Goal: Browse casually

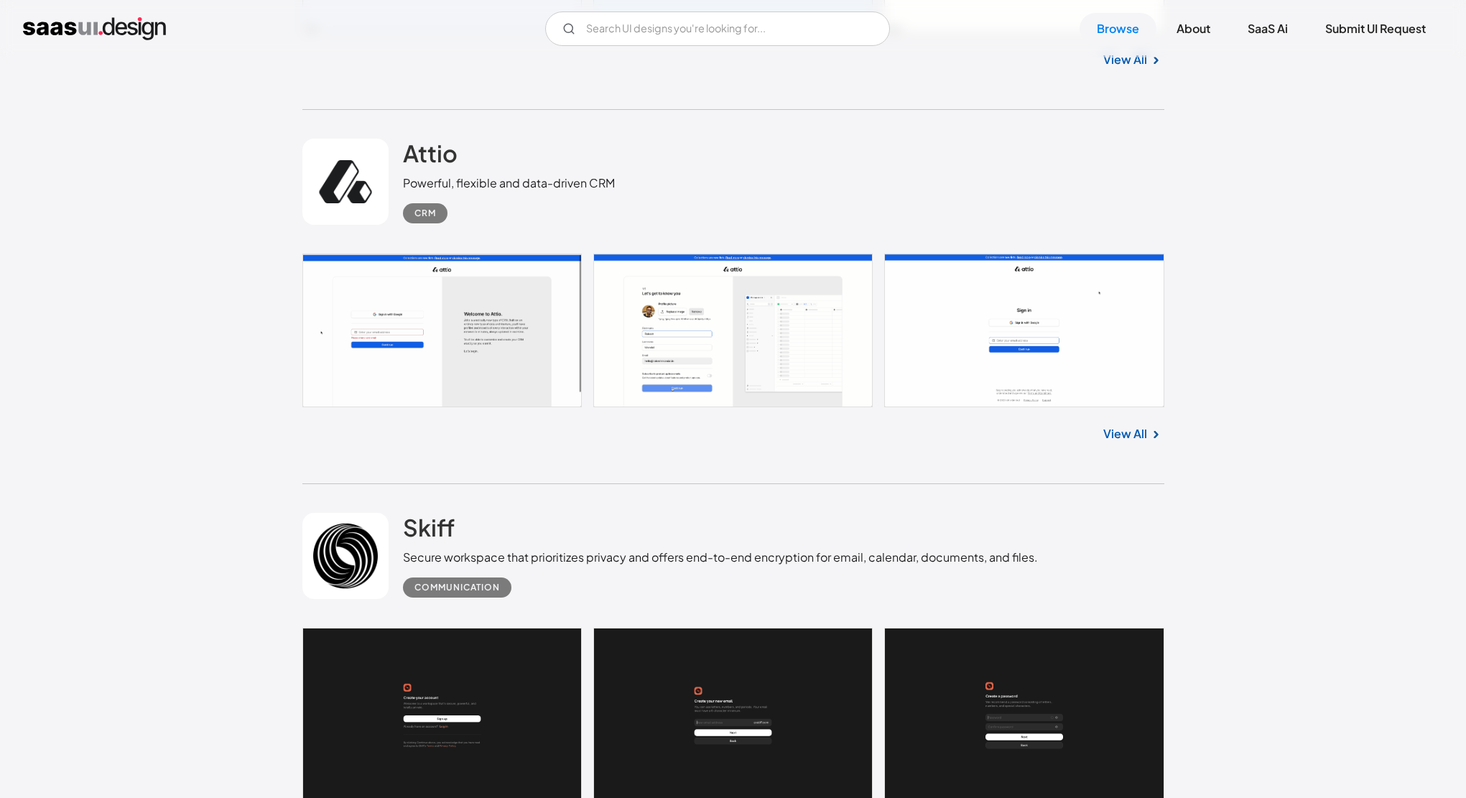
scroll to position [845, 0]
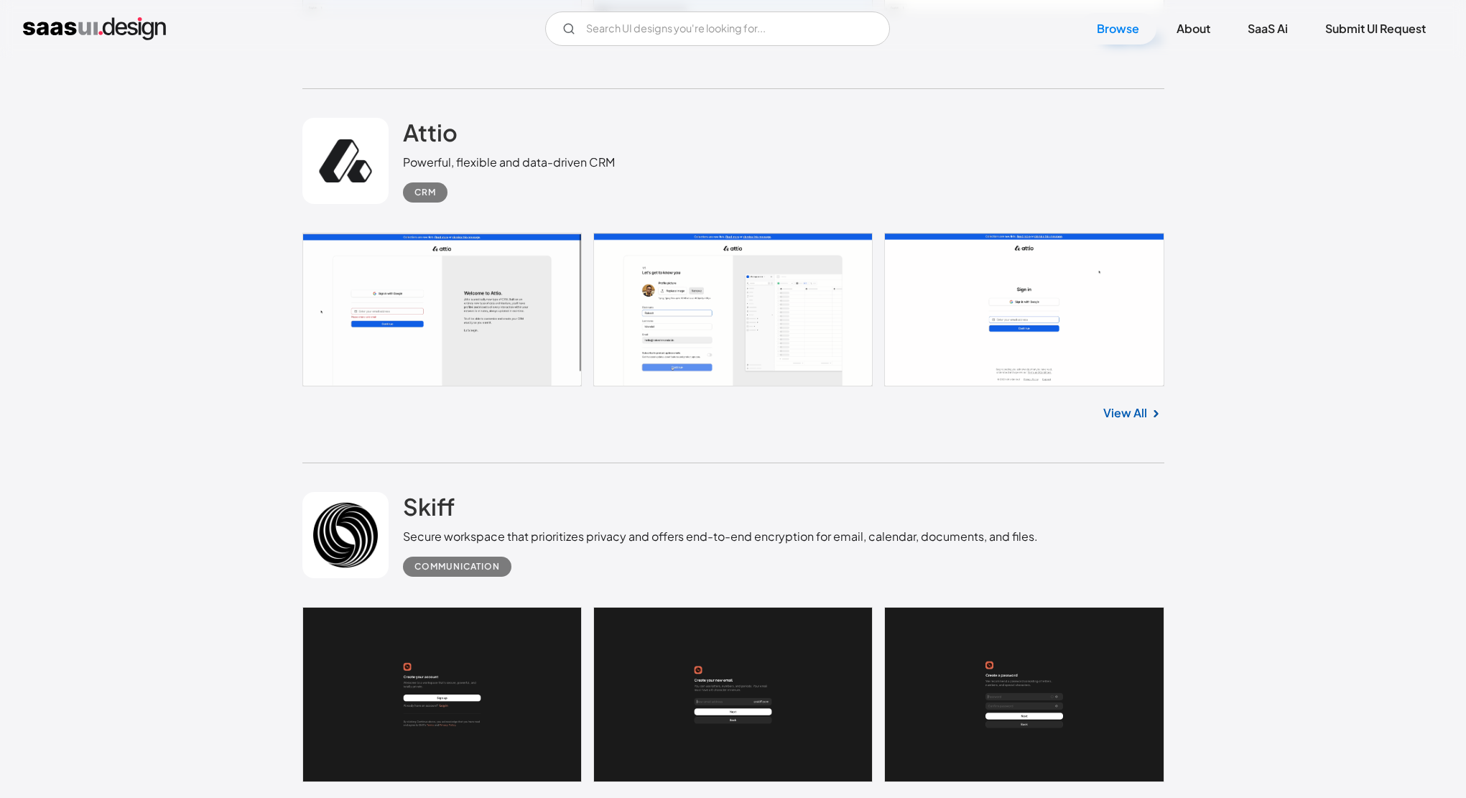
click at [481, 335] on link at bounding box center [733, 310] width 862 height 154
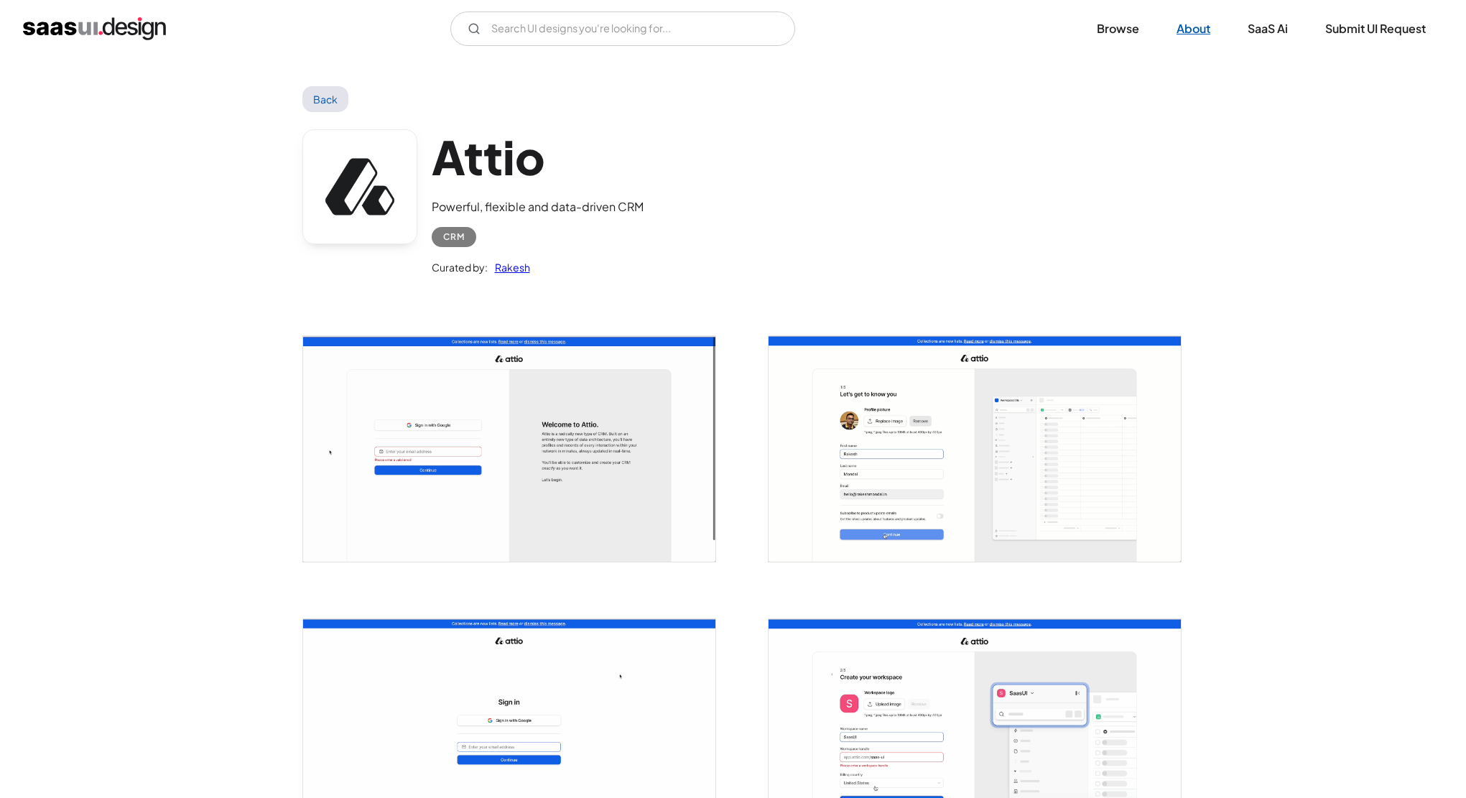
click at [1190, 30] on link "About" at bounding box center [1193, 29] width 68 height 32
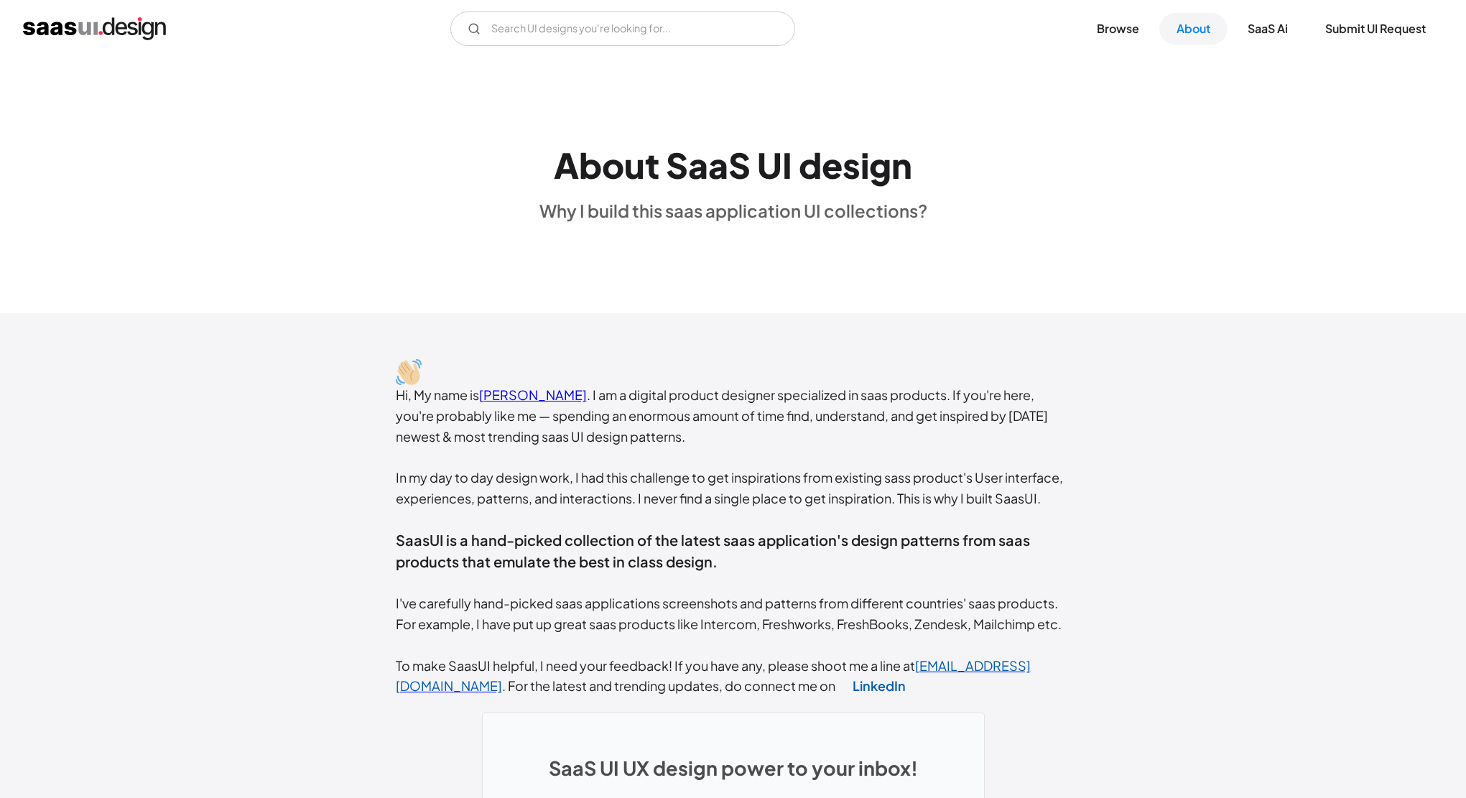
scroll to position [19, 0]
click at [1121, 26] on link "Browse" at bounding box center [1118, 29] width 77 height 32
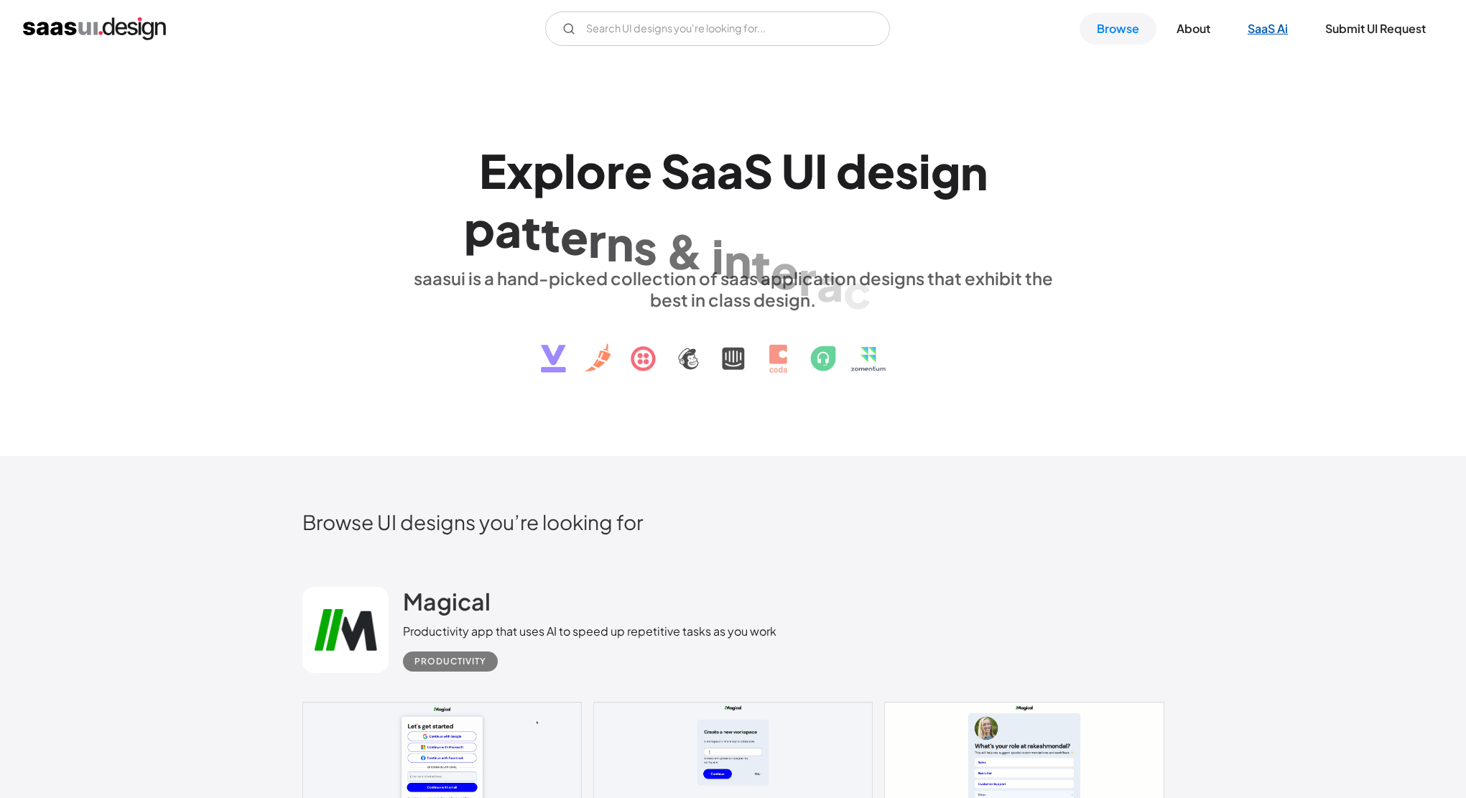
click at [1261, 32] on link "SaaS Ai" at bounding box center [1268, 29] width 75 height 32
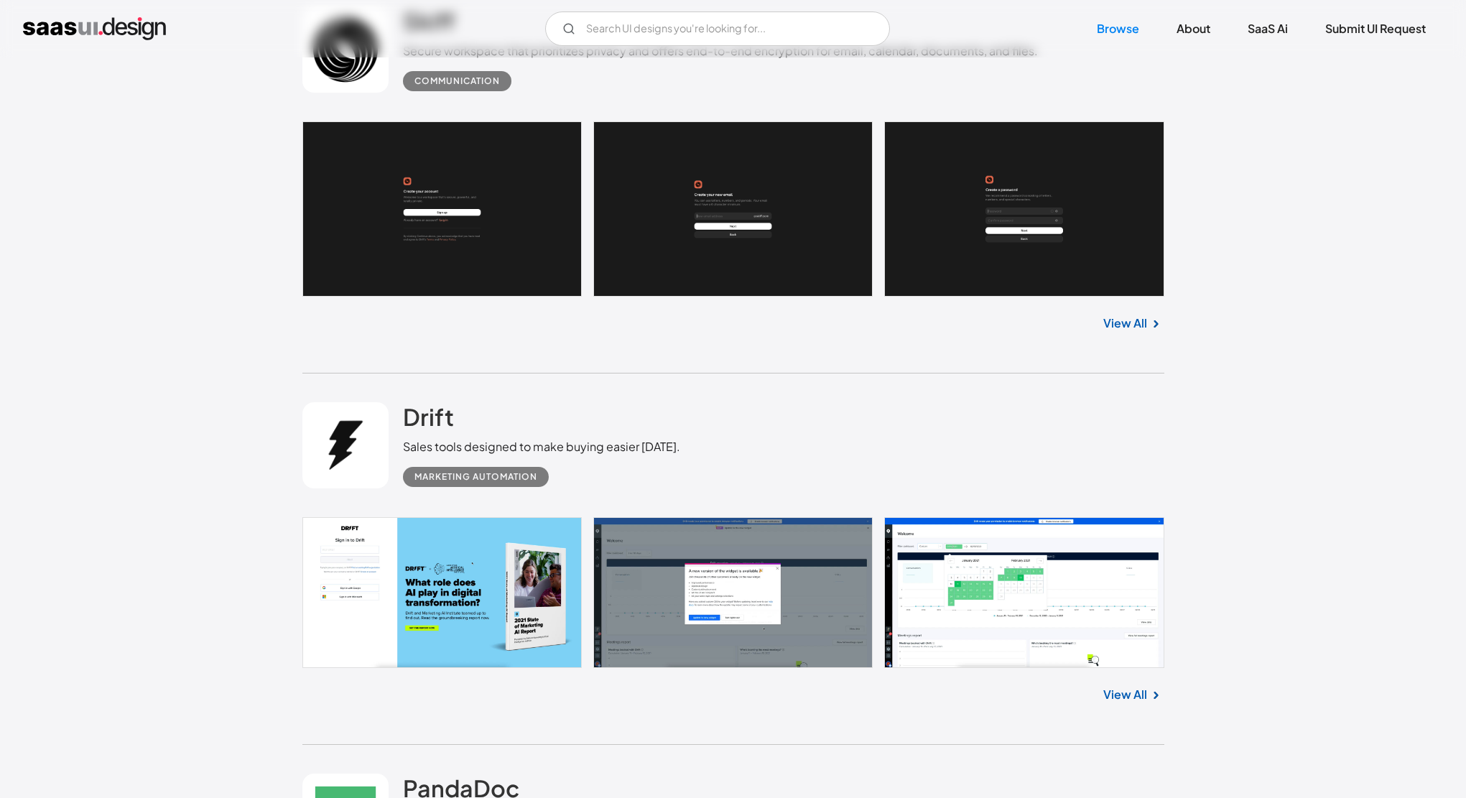
scroll to position [1517, 0]
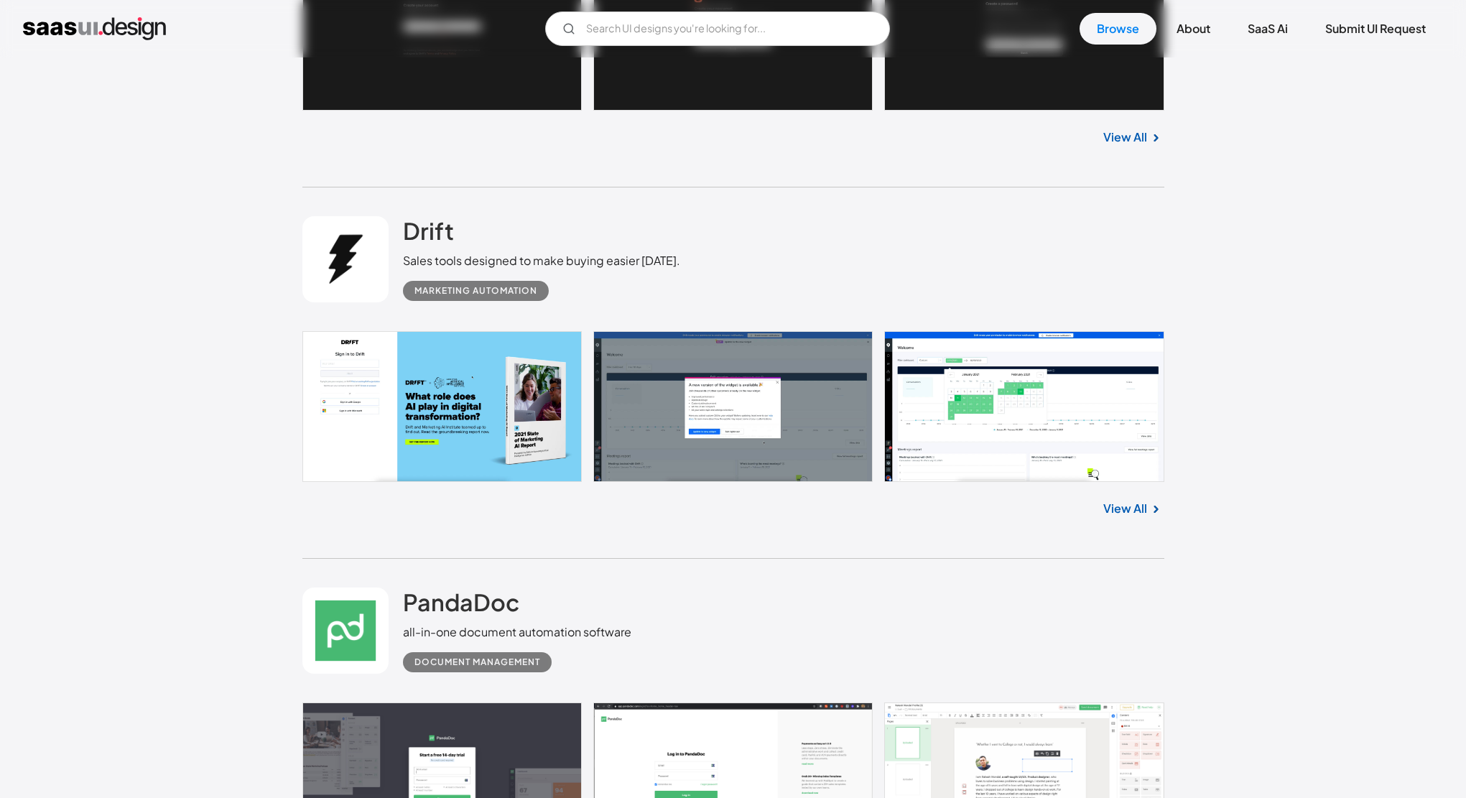
click at [461, 407] on link at bounding box center [733, 407] width 862 height 152
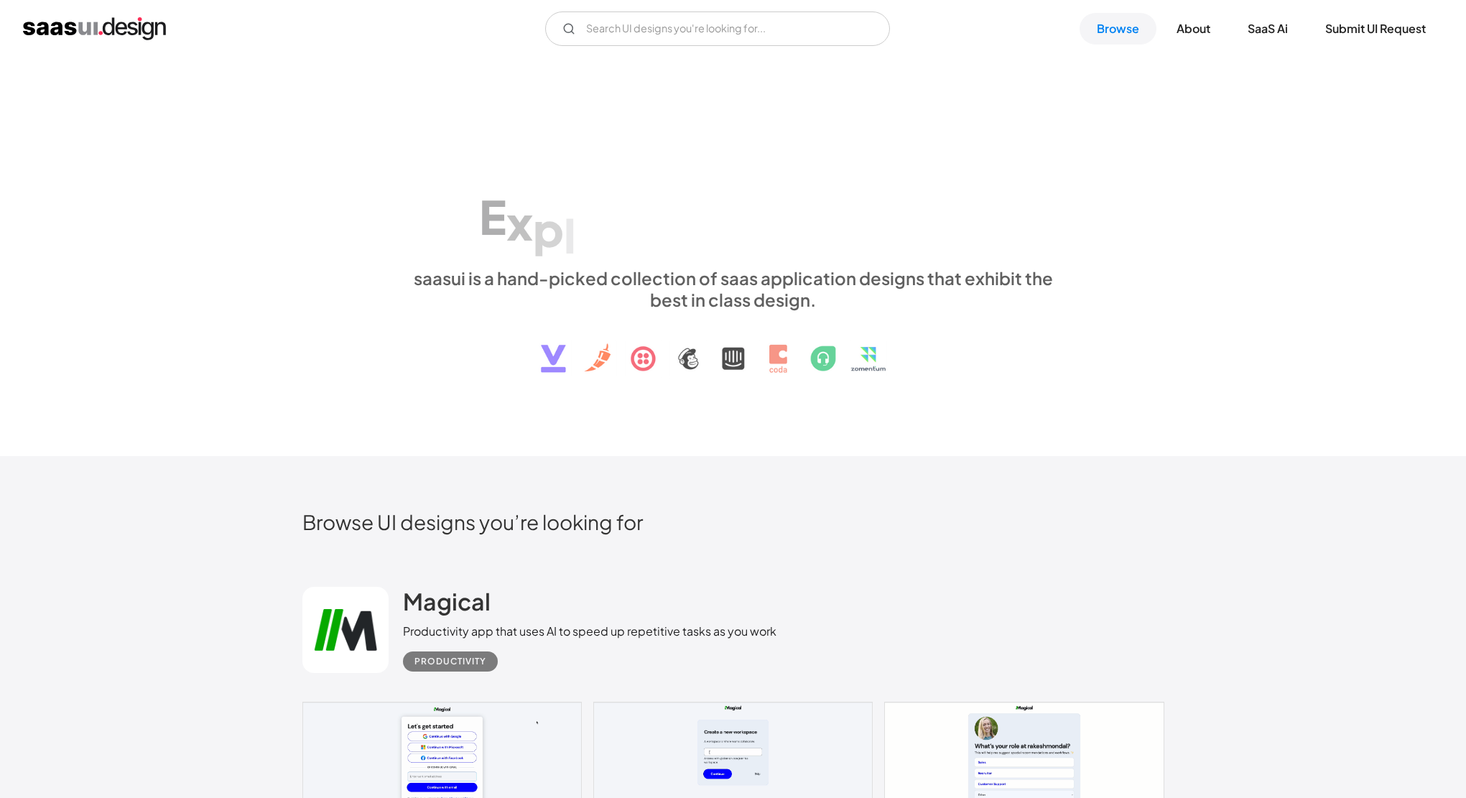
scroll to position [1527, 0]
